Goal: Check status: Check status

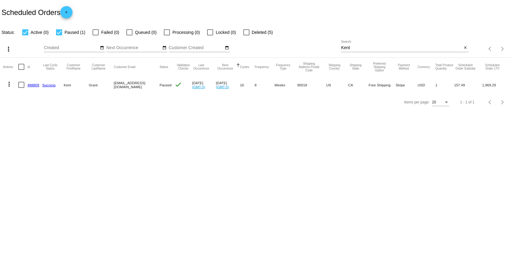
click at [373, 50] on input "Kent" at bounding box center [401, 47] width 121 height 5
drag, startPoint x: 373, startPoint y: 50, endPoint x: 353, endPoint y: 48, distance: 19.9
click at [355, 48] on input "Kent" at bounding box center [401, 47] width 121 height 5
click at [351, 48] on input "Kent" at bounding box center [401, 47] width 121 height 5
click at [466, 49] on mat-icon "close" at bounding box center [465, 47] width 4 height 5
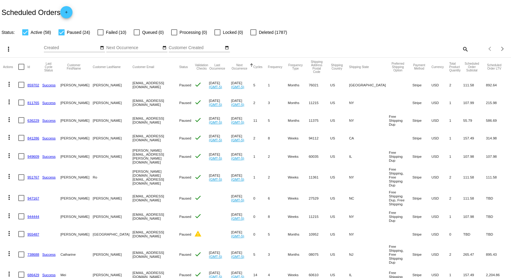
click at [462, 48] on mat-icon "search" at bounding box center [465, 48] width 7 height 9
click at [461, 48] on input "Search" at bounding box center [404, 47] width 127 height 5
type input "[PERSON_NAME]"
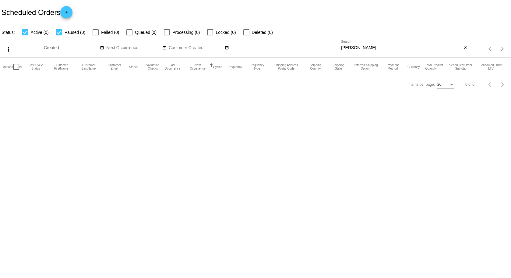
click at [370, 44] on div "[PERSON_NAME] Search" at bounding box center [401, 46] width 121 height 12
